Goal: Transaction & Acquisition: Purchase product/service

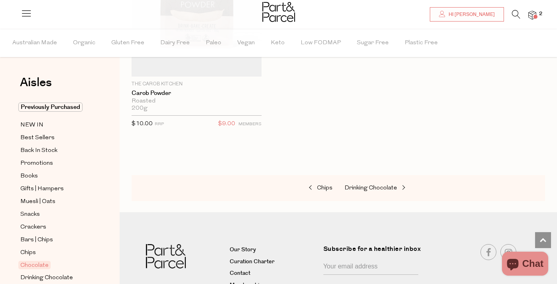
scroll to position [4438, 0]
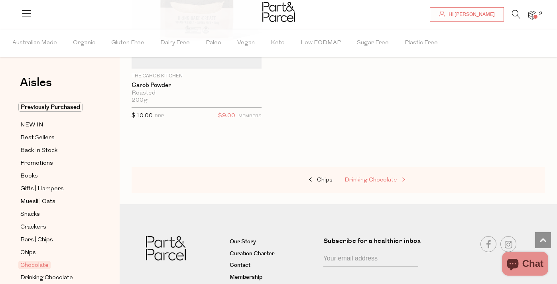
click at [362, 177] on span "Drinking Chocolate" at bounding box center [370, 180] width 53 height 6
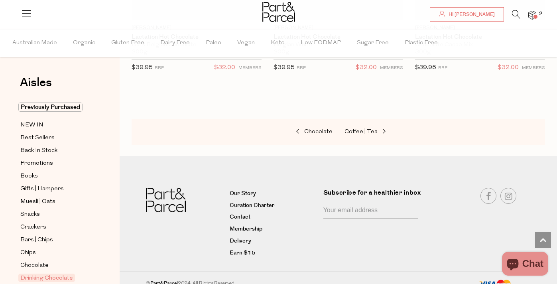
scroll to position [1380, 0]
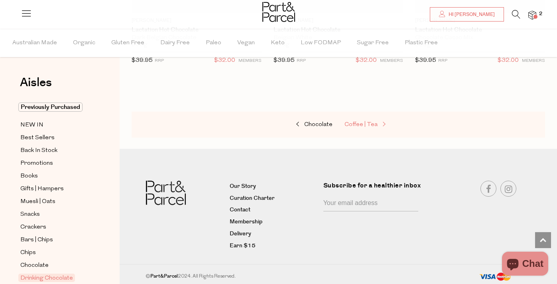
click at [360, 122] on span "Coffee | Tea" at bounding box center [360, 125] width 33 height 6
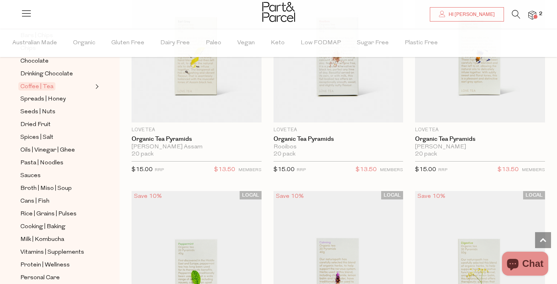
scroll to position [232, 0]
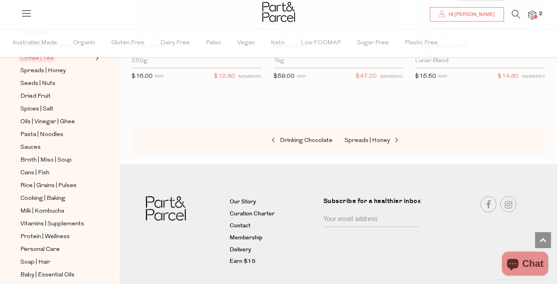
scroll to position [6761, 0]
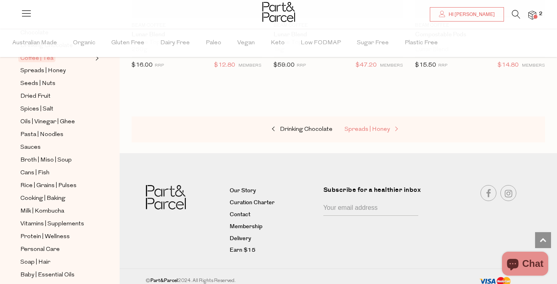
click at [367, 126] on span "Spreads | Honey" at bounding box center [366, 129] width 45 height 6
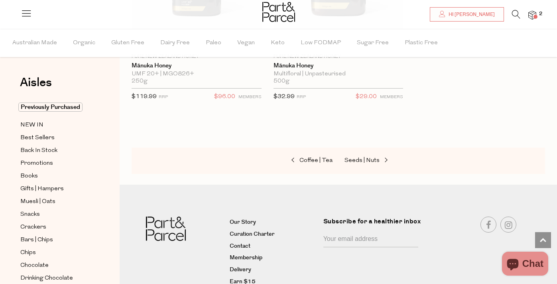
scroll to position [3553, 0]
click at [358, 159] on span "Seeds | Nuts" at bounding box center [361, 160] width 35 height 6
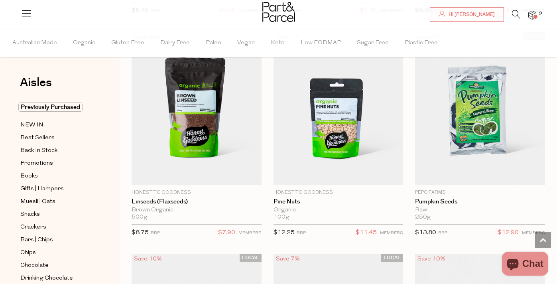
scroll to position [2295, 0]
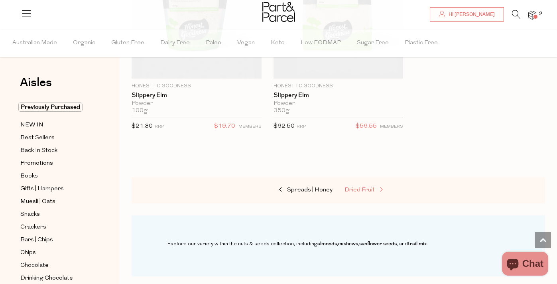
click at [362, 189] on span "Dried Fruit" at bounding box center [359, 190] width 30 height 6
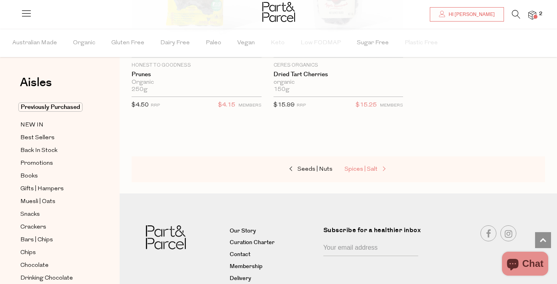
click at [363, 169] on span "Spices | Salt" at bounding box center [360, 169] width 33 height 6
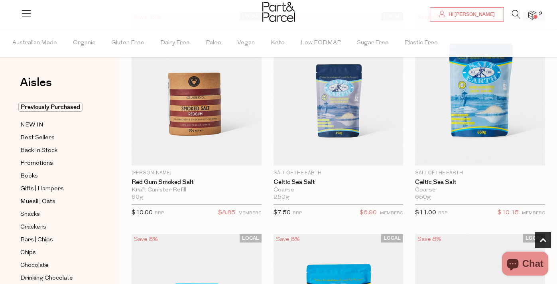
scroll to position [325, 0]
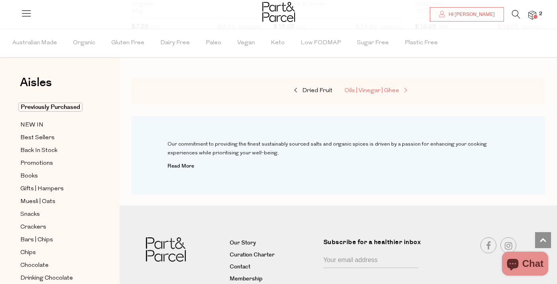
click at [382, 88] on span "Oils | Vinegar | Ghee" at bounding box center [371, 91] width 55 height 6
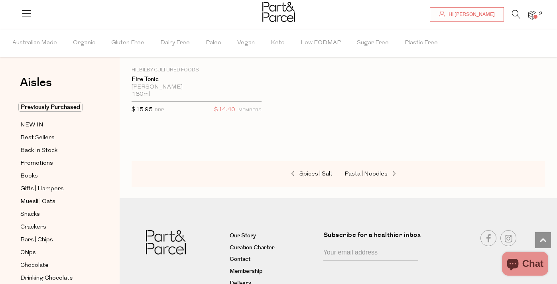
scroll to position [3558, 0]
click at [373, 173] on span "Pasta | Noodles" at bounding box center [365, 174] width 43 height 6
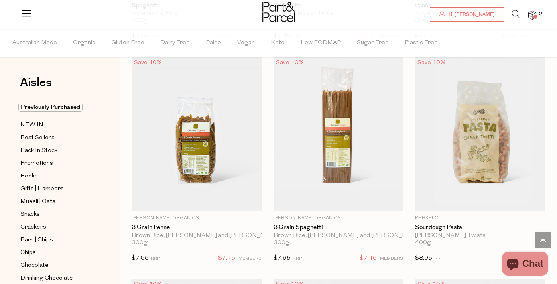
scroll to position [1158, 0]
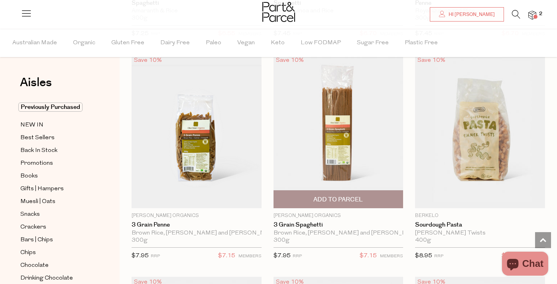
click at [357, 200] on span "Add To Parcel" at bounding box center [337, 199] width 49 height 8
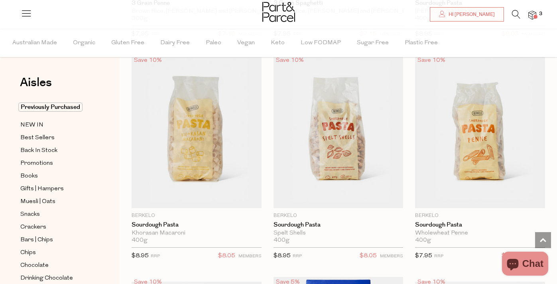
scroll to position [1380, 0]
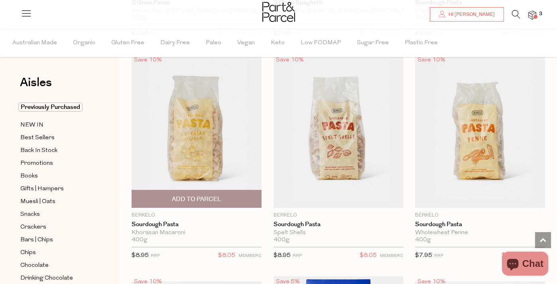
click at [217, 197] on span "Add To Parcel" at bounding box center [196, 199] width 49 height 8
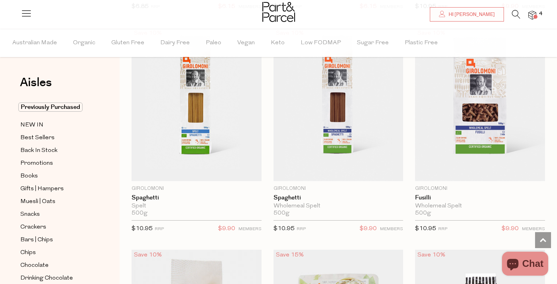
scroll to position [2303, 0]
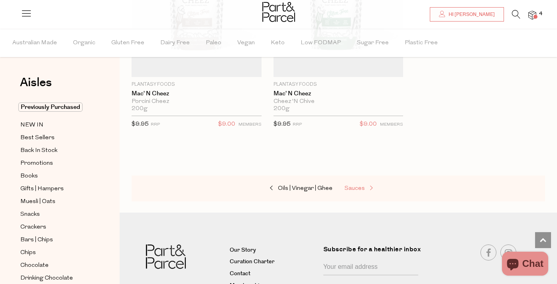
click at [348, 185] on span "Sauces" at bounding box center [354, 188] width 20 height 6
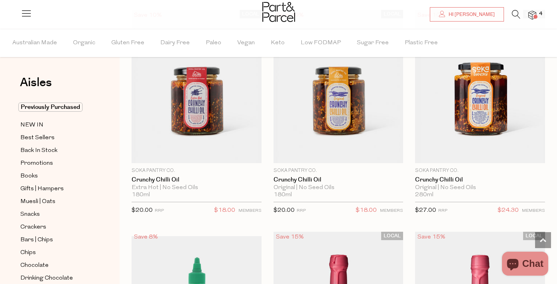
scroll to position [1870, 0]
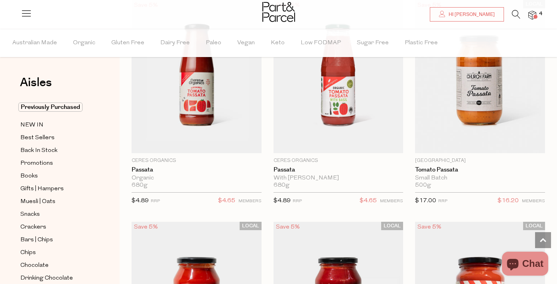
scroll to position [4347, 0]
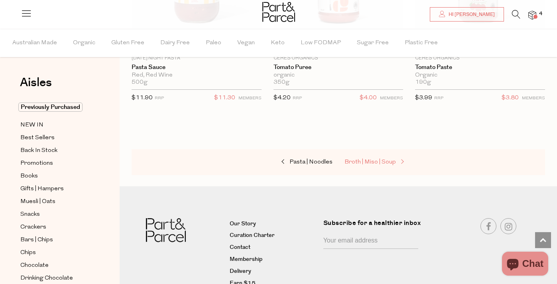
click at [382, 159] on span "Broth | Miso | Soup" at bounding box center [369, 162] width 51 height 6
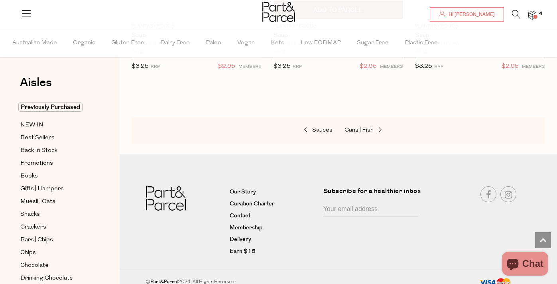
scroll to position [2457, 0]
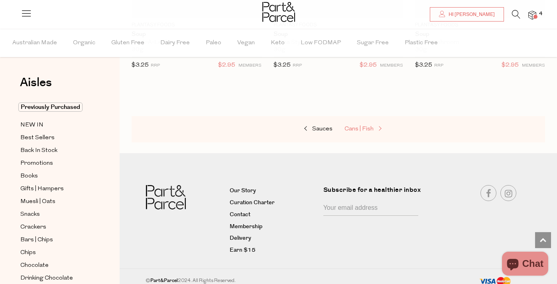
click at [364, 126] on span "Cans | Fish" at bounding box center [358, 129] width 29 height 6
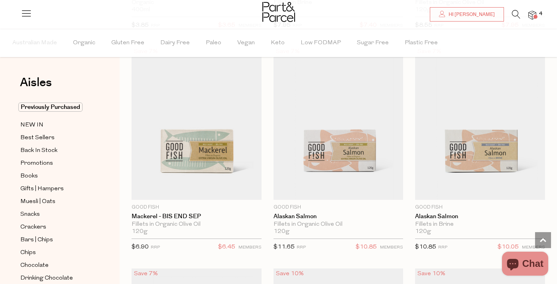
scroll to position [1394, 0]
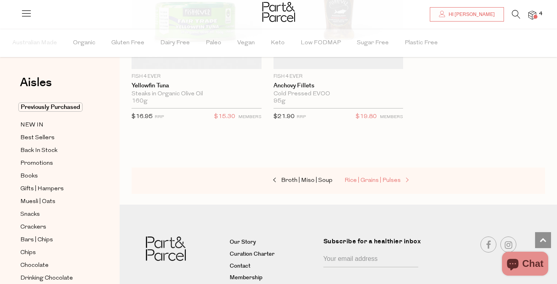
click at [368, 179] on span "Rice | Grains | Pulses" at bounding box center [372, 180] width 56 height 6
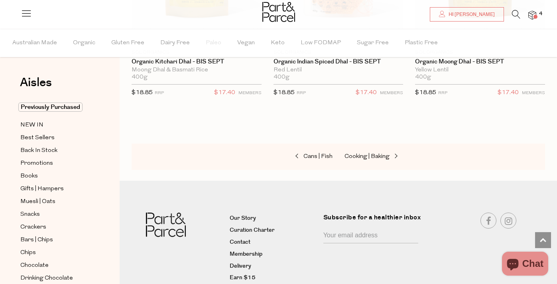
scroll to position [2922, 0]
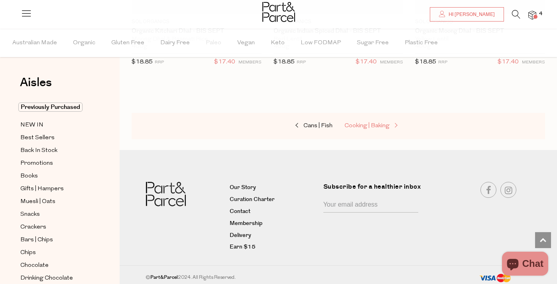
click at [377, 125] on span "Cooking | Baking" at bounding box center [366, 126] width 45 height 6
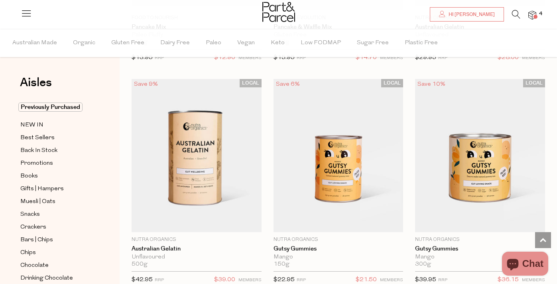
scroll to position [1149, 0]
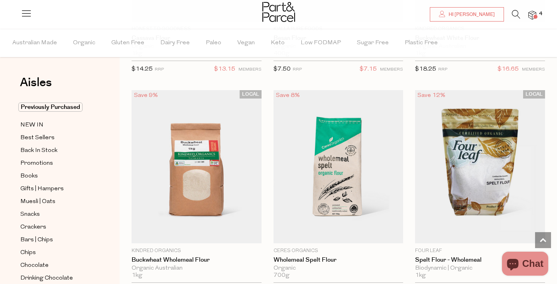
scroll to position [4482, 0]
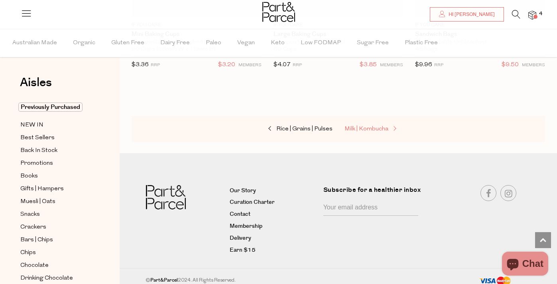
click at [376, 126] on span "Milk | Kombucha" at bounding box center [366, 129] width 44 height 6
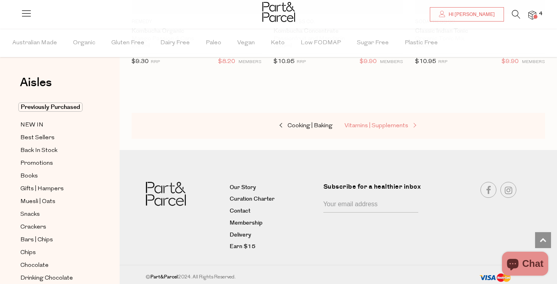
click at [378, 124] on span "Vitamins | Supplements" at bounding box center [376, 126] width 64 height 6
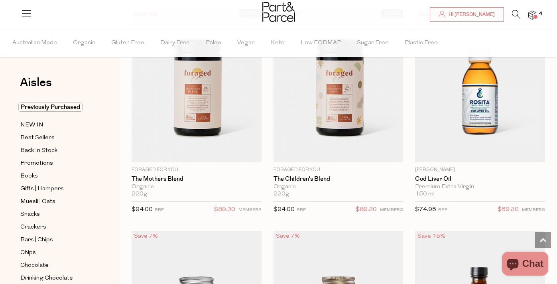
scroll to position [2998, 0]
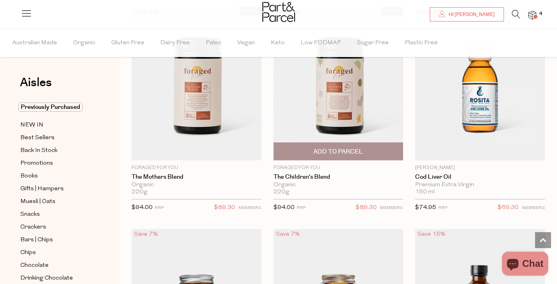
click at [353, 153] on span "Add To Parcel" at bounding box center [337, 152] width 49 height 8
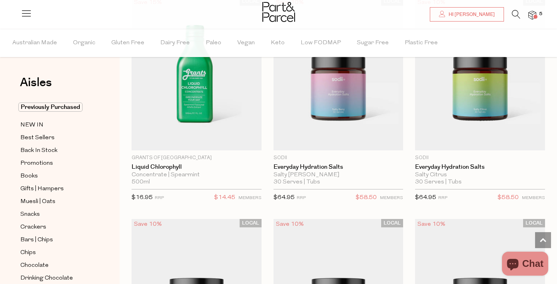
scroll to position [3893, 0]
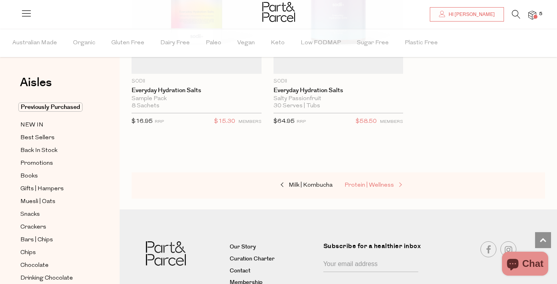
click at [363, 182] on span "Protein | Wellness" at bounding box center [368, 185] width 49 height 6
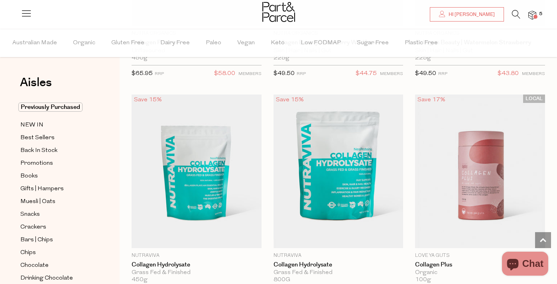
scroll to position [1563, 0]
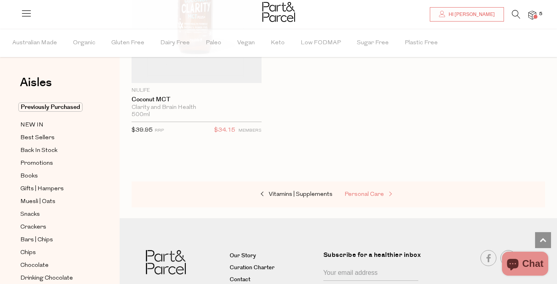
click at [362, 191] on span "Personal Care" at bounding box center [363, 194] width 39 height 6
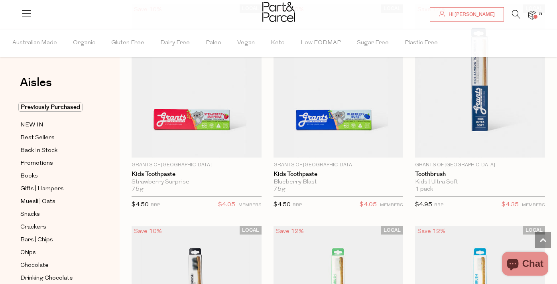
scroll to position [2098, 0]
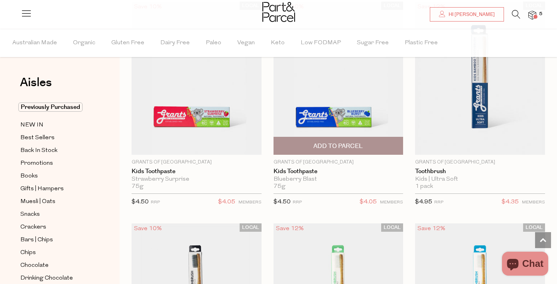
click at [342, 143] on span "Add To Parcel" at bounding box center [337, 146] width 49 height 8
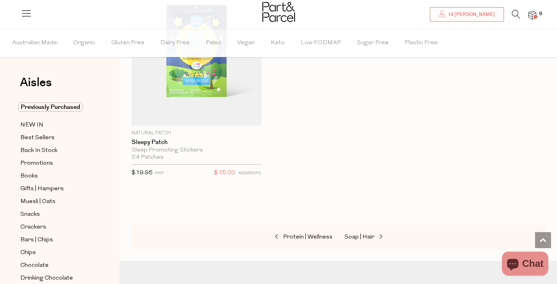
scroll to position [6128, 0]
click at [364, 231] on link "Soap | Hair" at bounding box center [384, 236] width 80 height 10
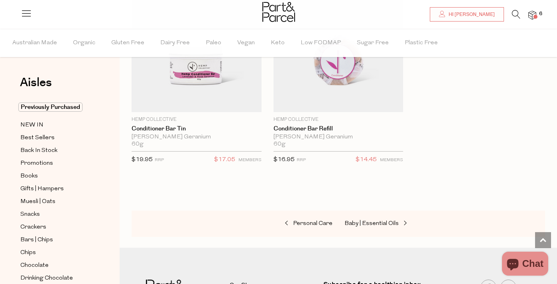
scroll to position [3472, 0]
click at [375, 222] on span "Baby | Essential Oils" at bounding box center [371, 223] width 54 height 6
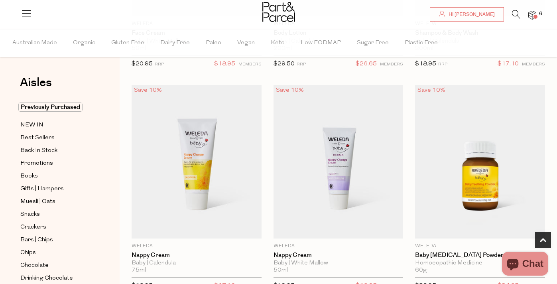
scroll to position [464, 0]
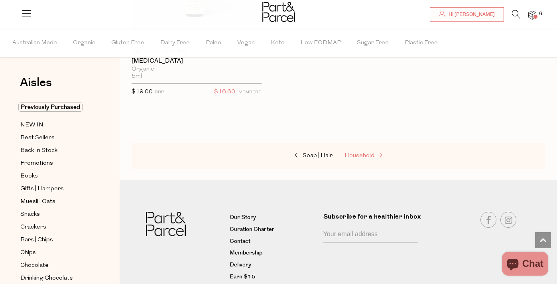
click at [356, 157] on span "Household" at bounding box center [359, 156] width 30 height 6
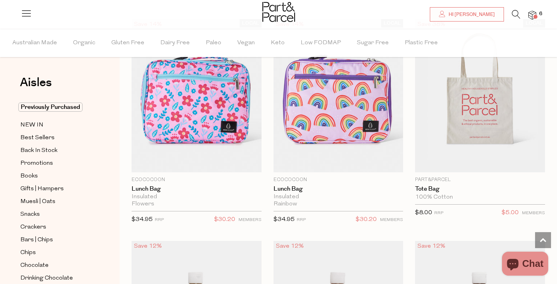
scroll to position [757, 0]
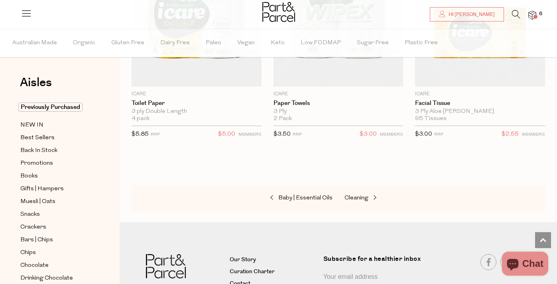
scroll to position [6051, 0]
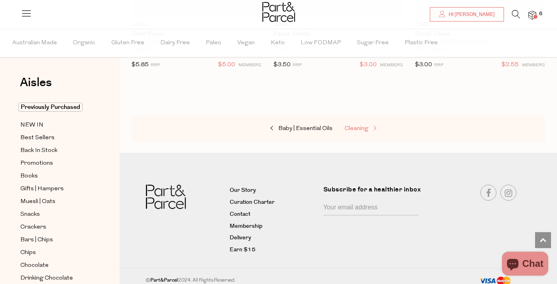
click at [360, 126] on span "Cleaning" at bounding box center [356, 129] width 24 height 6
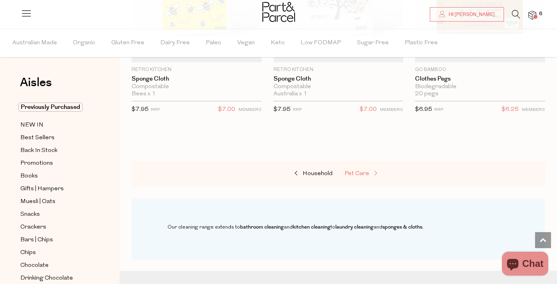
click at [356, 177] on link "Pet Care" at bounding box center [384, 174] width 80 height 10
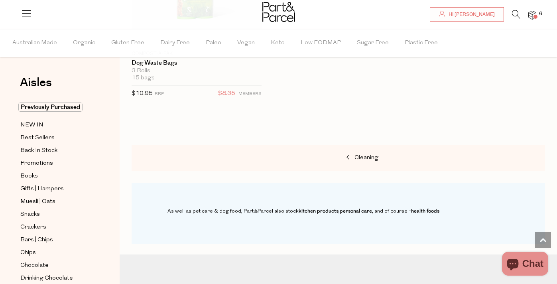
scroll to position [655, 0]
click at [534, 11] on img at bounding box center [532, 15] width 8 height 9
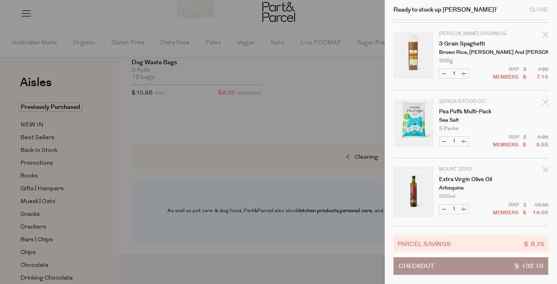
scroll to position [0, 0]
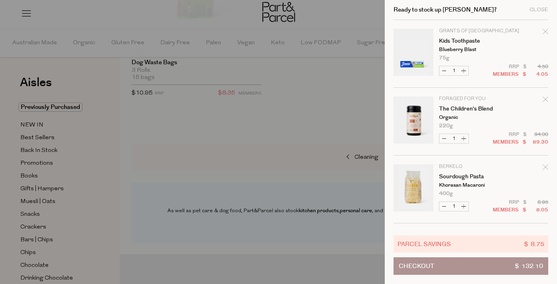
click at [307, 102] on div at bounding box center [278, 142] width 557 height 284
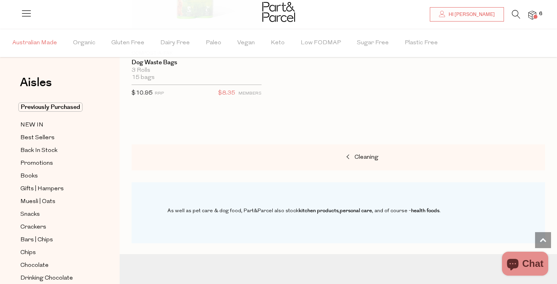
click at [41, 45] on span "Australian Made" at bounding box center [34, 43] width 45 height 28
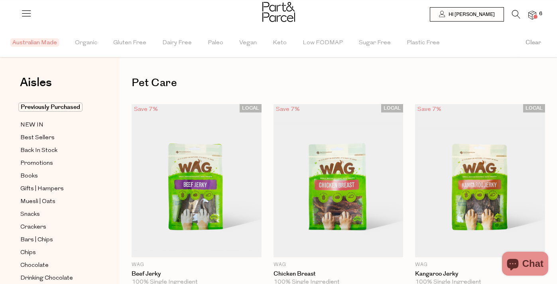
click at [539, 11] on span "6" at bounding box center [540, 13] width 7 height 7
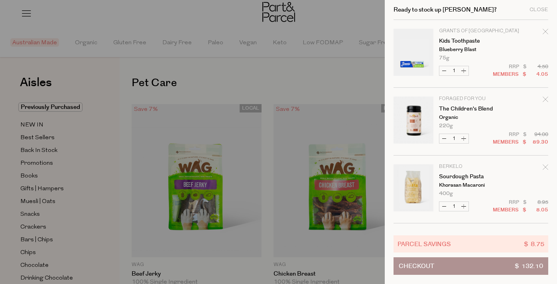
click at [346, 10] on div at bounding box center [278, 142] width 557 height 284
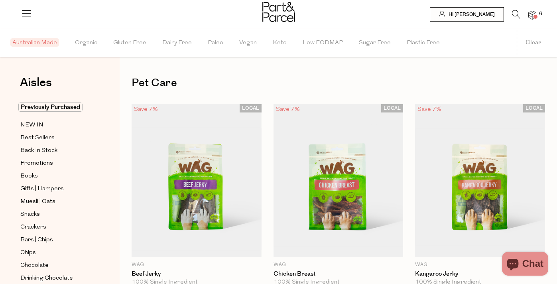
click at [512, 16] on icon at bounding box center [516, 14] width 8 height 9
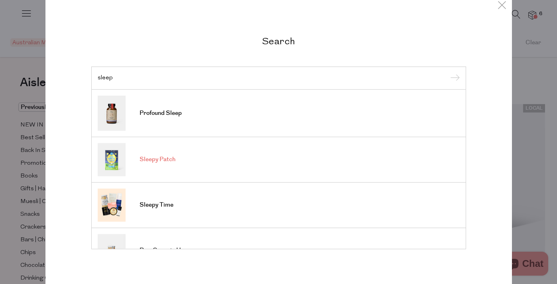
type input "sleep"
click at [293, 158] on link "Sleepy Patch" at bounding box center [279, 159] width 362 height 33
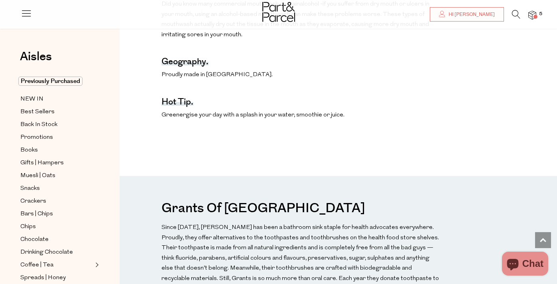
scroll to position [497, 0]
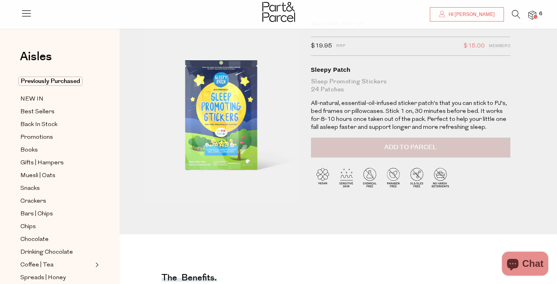
scroll to position [35, 0]
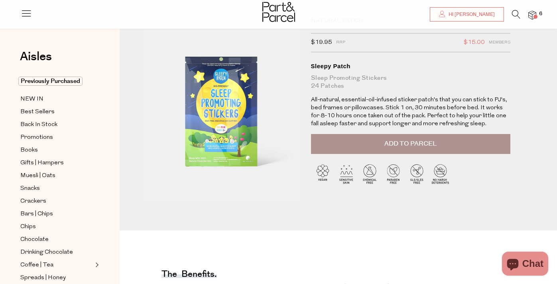
click at [431, 143] on span "Add to Parcel" at bounding box center [410, 143] width 52 height 9
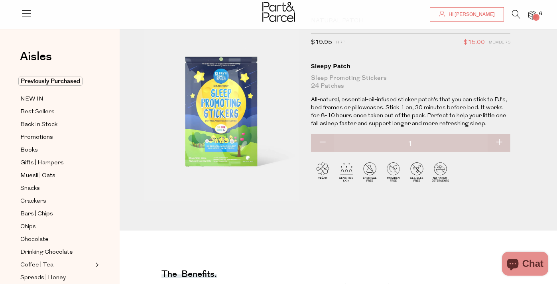
scroll to position [0, 0]
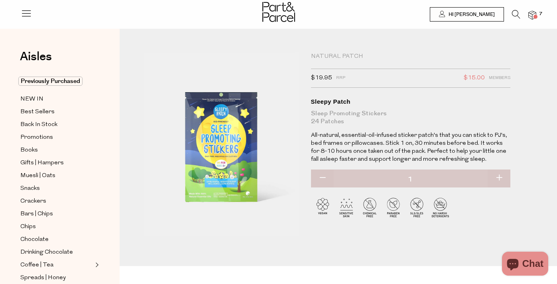
click at [515, 12] on icon at bounding box center [516, 14] width 8 height 9
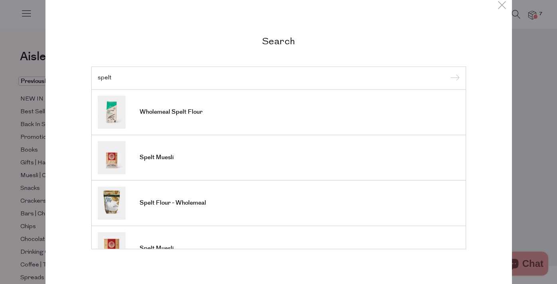
type input "spelt"
click at [520, 79] on div "Search spelt Wholemeal Spelt Flour Spelt Muesli Spelt Flour - Wholemeal Spelt M…" at bounding box center [278, 142] width 557 height 284
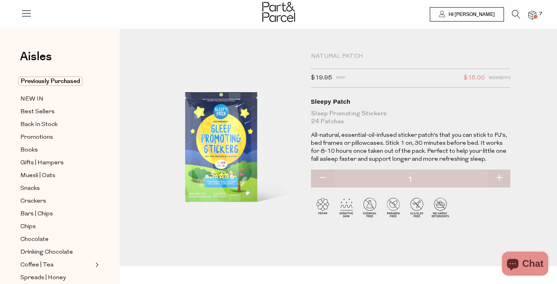
click at [534, 20] on li "7" at bounding box center [528, 15] width 16 height 11
click at [536, 13] on img at bounding box center [532, 15] width 8 height 9
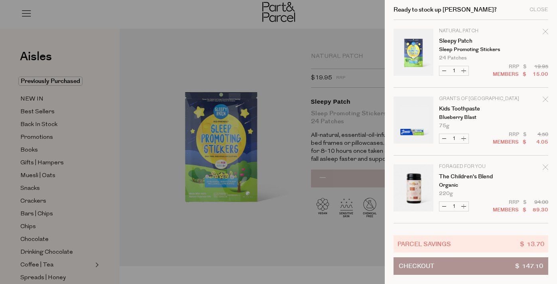
click at [536, 13] on div "Ready to stock up Carly? Close" at bounding box center [470, 10] width 155 height 20
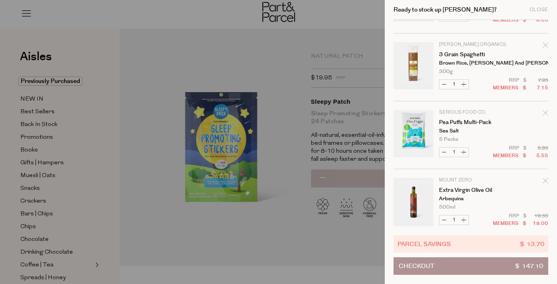
scroll to position [268, 0]
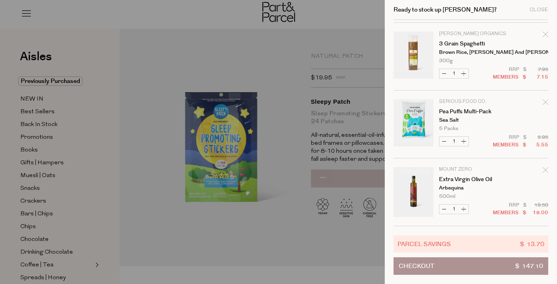
click at [543, 169] on icon "Remove Extra Virgin Olive Oil" at bounding box center [546, 170] width 6 height 6
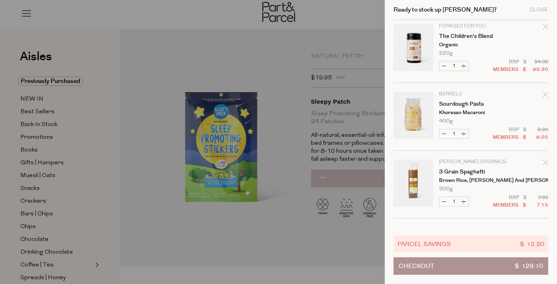
scroll to position [140, 0]
click at [543, 95] on icon "Remove Sourdough Pasta" at bounding box center [546, 95] width 6 height 6
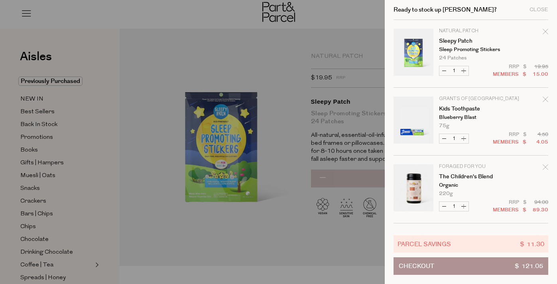
click at [543, 99] on icon "Remove Kids Toothpaste" at bounding box center [546, 99] width 6 height 6
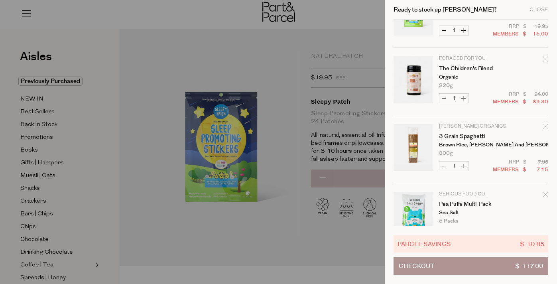
scroll to position [40, 0]
click at [545, 125] on icon "Remove 3 Grain Spaghetti" at bounding box center [546, 127] width 6 height 6
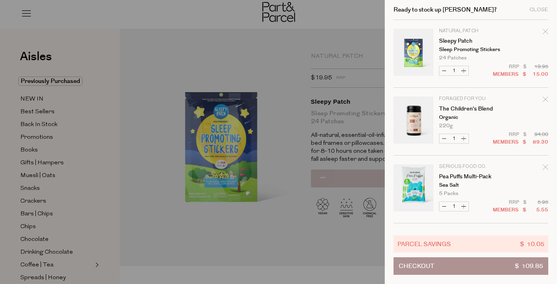
click at [437, 265] on button "Checkout $ 109.85" at bounding box center [470, 266] width 155 height 18
